Goal: Task Accomplishment & Management: Use online tool/utility

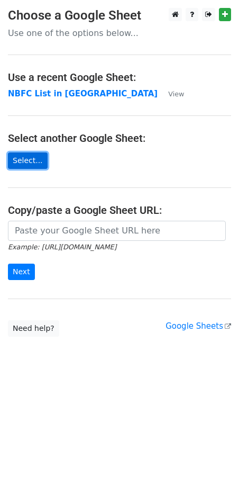
click at [33, 161] on link "Select..." at bounding box center [28, 160] width 40 height 16
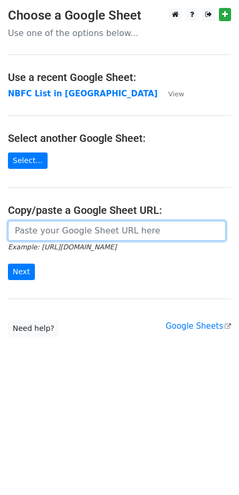
click at [60, 236] on input "url" at bounding box center [117, 231] width 218 height 20
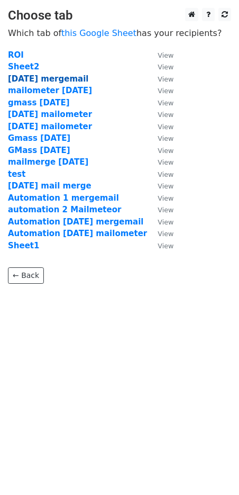
click at [42, 78] on strong "27th aug mergemail" at bounding box center [48, 79] width 80 height 10
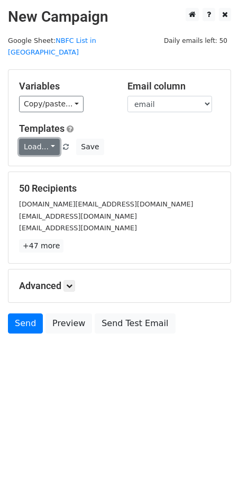
click at [49, 139] on link "Load..." at bounding box center [39, 147] width 41 height 16
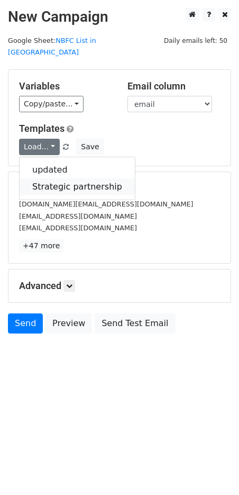
click at [57, 178] on link "Strategic partnership" at bounding box center [77, 186] width 115 height 17
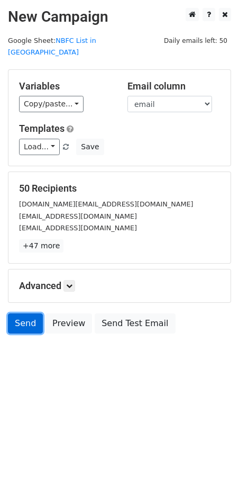
click at [24, 316] on link "Send" at bounding box center [25, 323] width 35 height 20
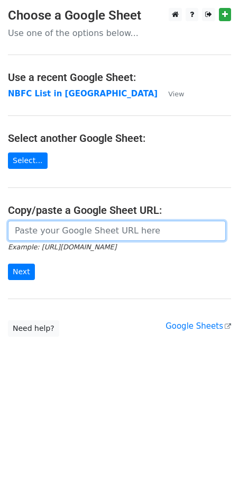
click at [35, 231] on input "url" at bounding box center [117, 231] width 218 height 20
type input "[URL][DOMAIN_NAME]"
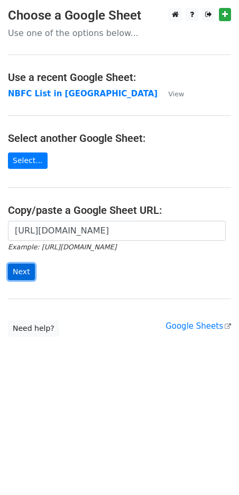
click at [25, 274] on input "Next" at bounding box center [21, 271] width 27 height 16
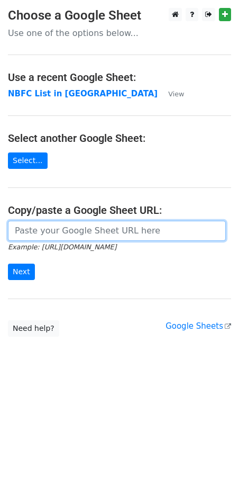
click at [31, 231] on input "url" at bounding box center [117, 231] width 218 height 20
type input "[URL][DOMAIN_NAME]"
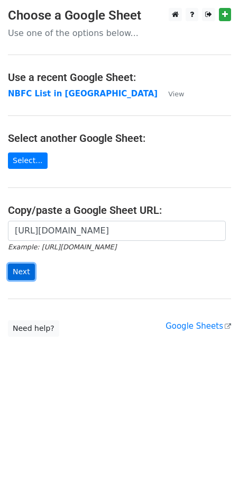
click at [23, 272] on input "Next" at bounding box center [21, 271] width 27 height 16
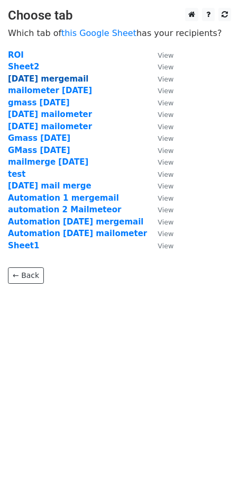
click at [68, 80] on strong "29th aug mergemail" at bounding box center [48, 79] width 80 height 10
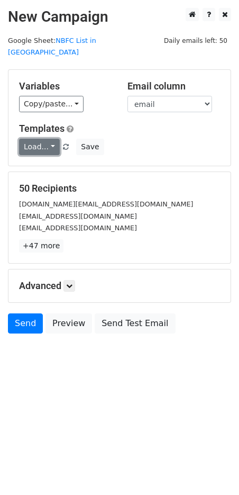
click at [49, 142] on link "Load..." at bounding box center [39, 147] width 41 height 16
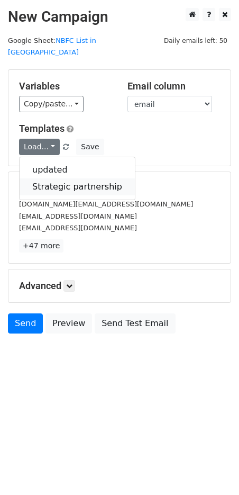
click at [53, 178] on link "Strategic partnership" at bounding box center [77, 186] width 115 height 17
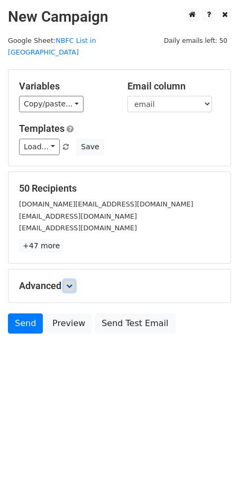
click at [69, 283] on icon at bounding box center [69, 286] width 6 height 6
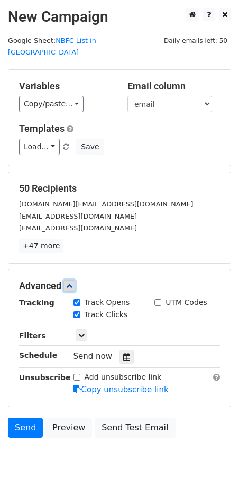
scroll to position [20, 0]
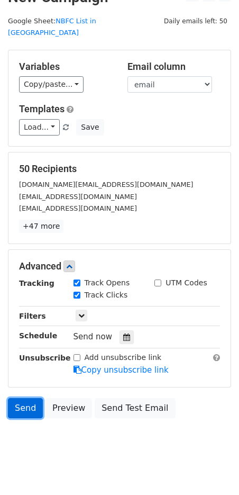
click at [25, 398] on link "Send" at bounding box center [25, 408] width 35 height 20
